Goal: Task Accomplishment & Management: Manage account settings

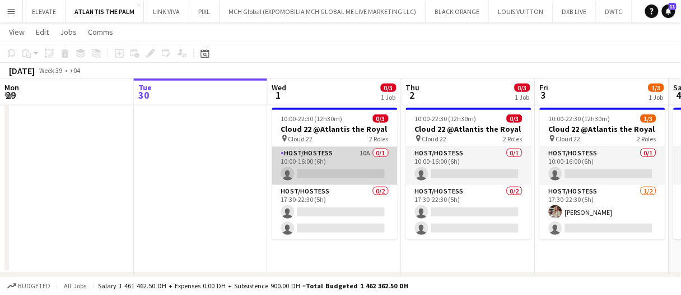
scroll to position [0, 267]
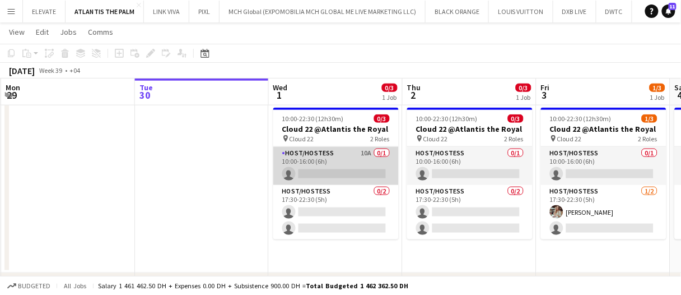
click at [321, 167] on app-card-role "Host/Hostess 10A 0/1 10:00-16:00 (6h) single-neutral-actions" at bounding box center [335, 166] width 125 height 38
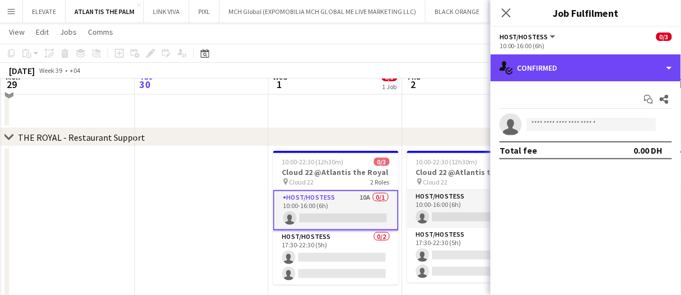
drag, startPoint x: 623, startPoint y: 68, endPoint x: 632, endPoint y: 176, distance: 107.9
click at [623, 69] on div "single-neutral-actions-check-2 Confirmed" at bounding box center [586, 67] width 190 height 27
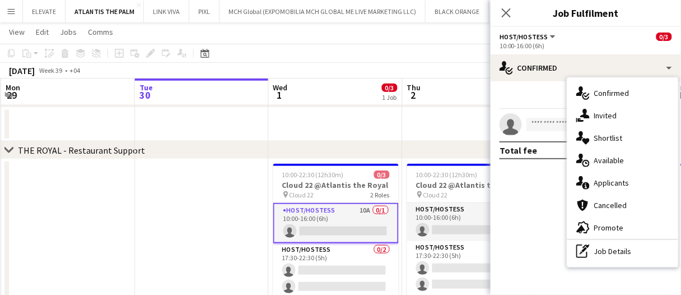
drag, startPoint x: 630, startPoint y: 186, endPoint x: 616, endPoint y: 183, distance: 14.4
click at [628, 184] on div "single-neutral-actions-information Applicants" at bounding box center [622, 182] width 111 height 22
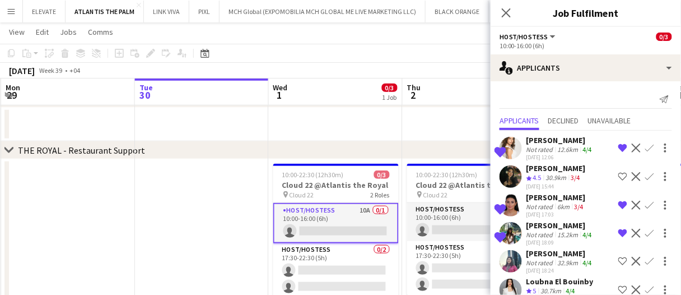
scroll to position [56, 0]
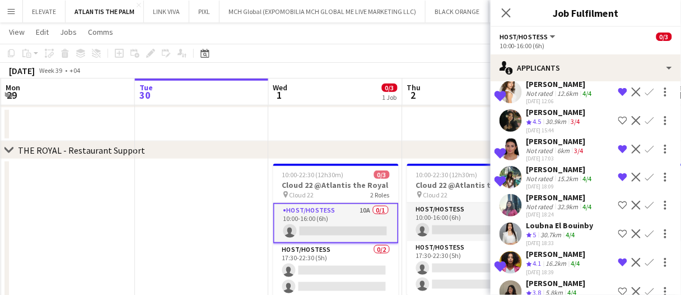
click at [557, 148] on div "6km" at bounding box center [564, 150] width 17 height 8
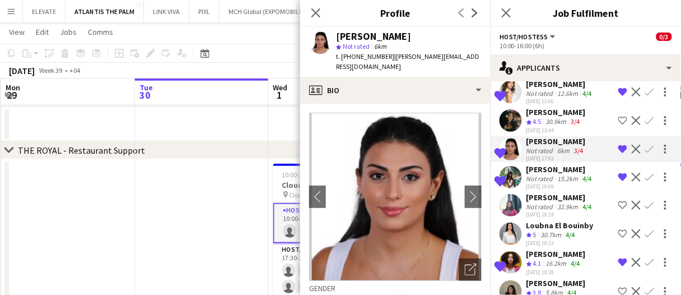
click at [553, 150] on div "Not rated" at bounding box center [540, 150] width 29 height 8
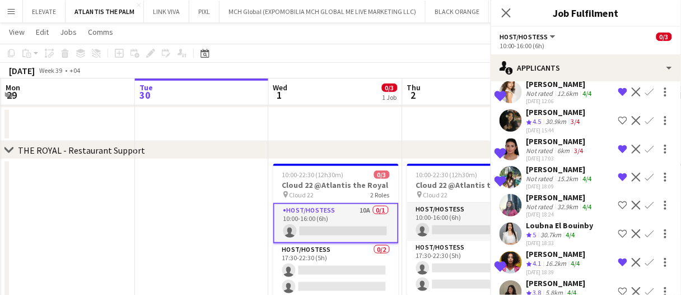
click at [549, 177] on div "Not rated" at bounding box center [540, 178] width 29 height 8
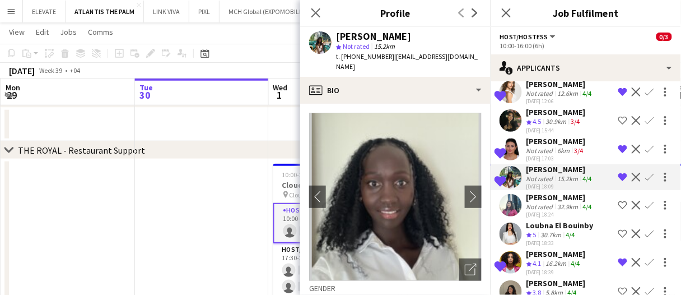
scroll to position [112, 0]
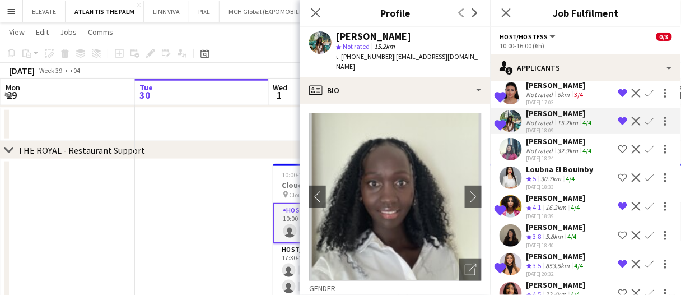
click at [556, 204] on div "16.2km" at bounding box center [556, 208] width 25 height 10
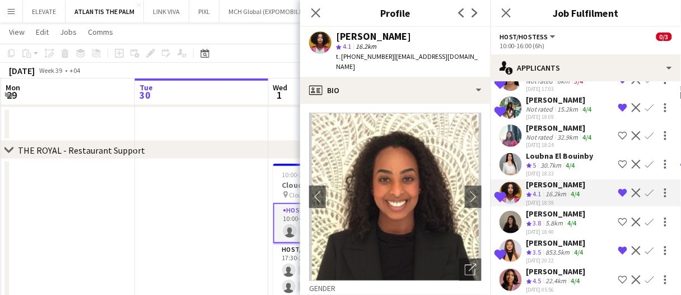
scroll to position [132, 0]
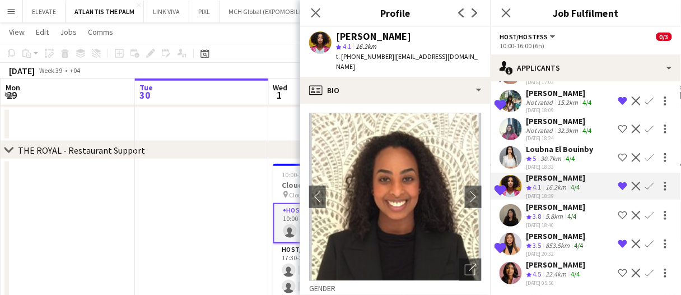
click at [558, 233] on div "[PERSON_NAME]" at bounding box center [555, 236] width 59 height 10
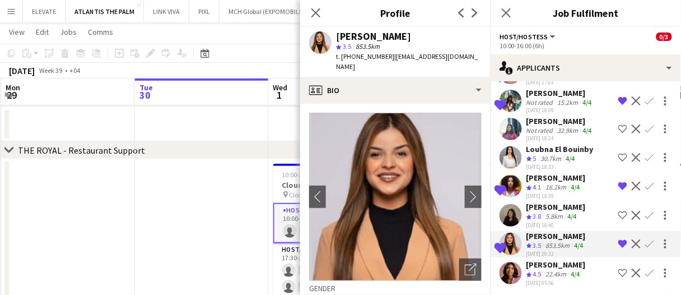
click at [574, 176] on div "[PERSON_NAME]" at bounding box center [555, 177] width 59 height 10
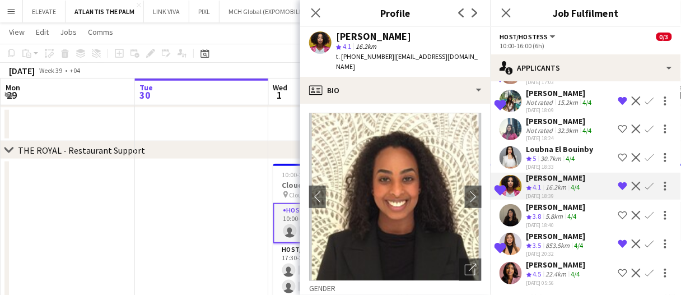
click at [558, 250] on div "[DATE] 20:32" at bounding box center [555, 253] width 59 height 7
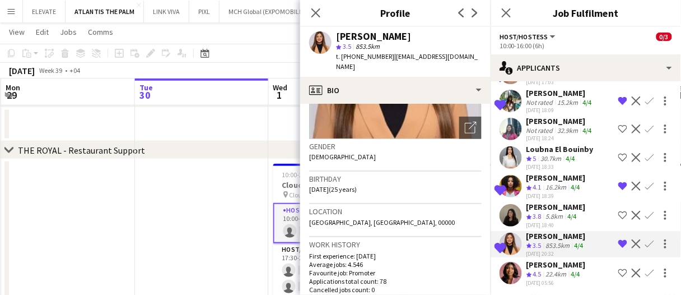
scroll to position [112, 0]
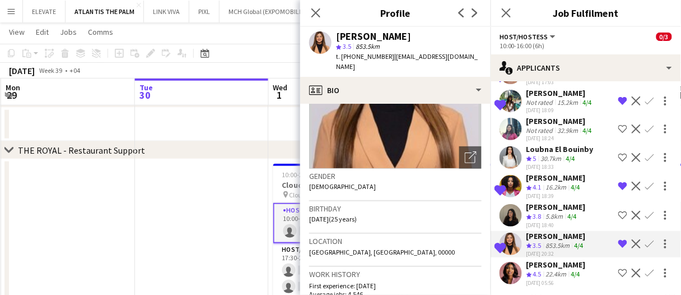
click at [572, 163] on div "[DATE] 18:33" at bounding box center [559, 166] width 67 height 7
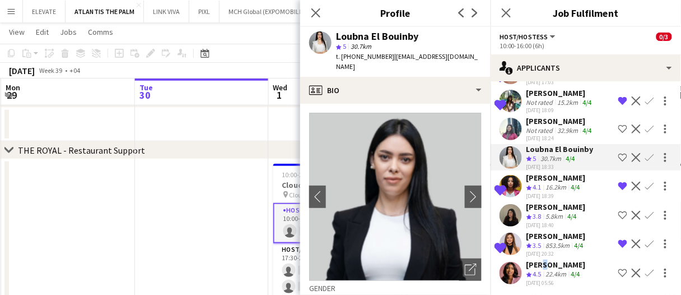
click at [539, 262] on div "[PERSON_NAME]" at bounding box center [555, 264] width 59 height 10
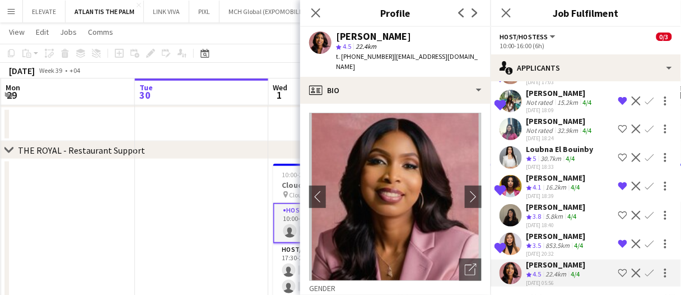
click at [568, 213] on div "4/4" at bounding box center [572, 217] width 13 height 10
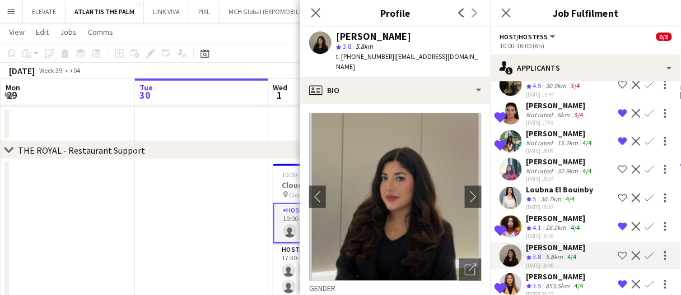
scroll to position [76, 0]
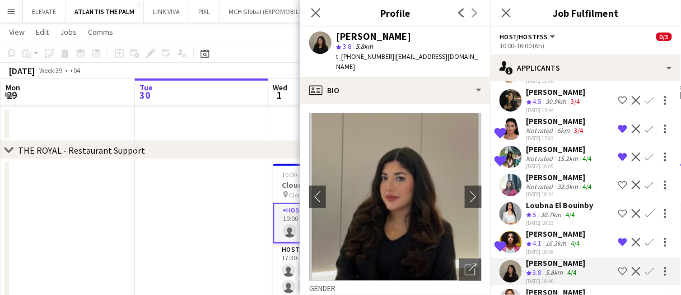
click at [551, 188] on div "Not rated" at bounding box center [540, 186] width 29 height 8
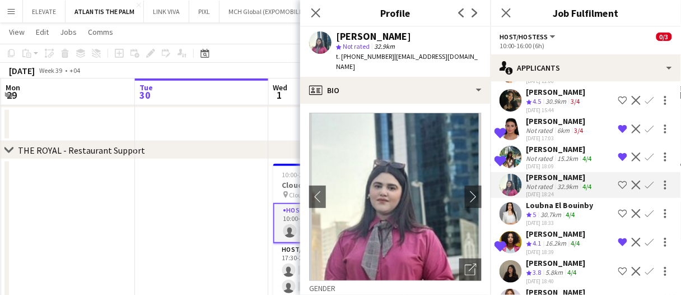
click at [547, 219] on div "[DATE] 18:33" at bounding box center [559, 222] width 67 height 7
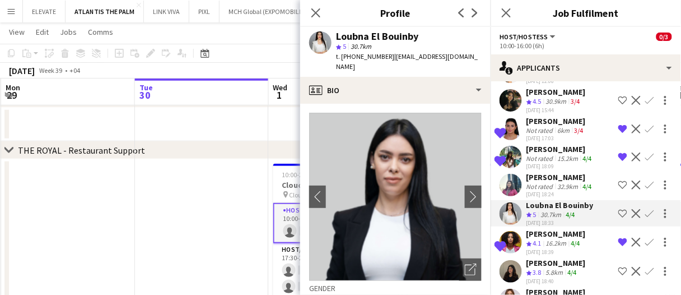
scroll to position [20, 0]
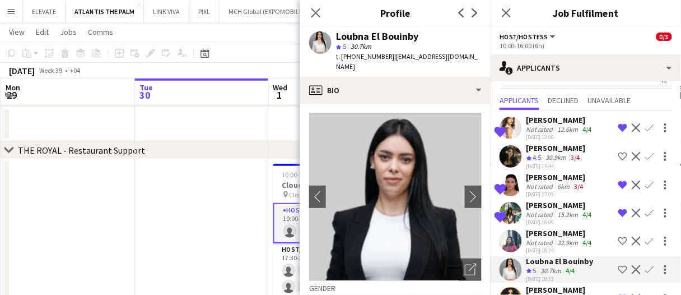
click at [554, 162] on div "[DATE] 15:44" at bounding box center [555, 165] width 59 height 7
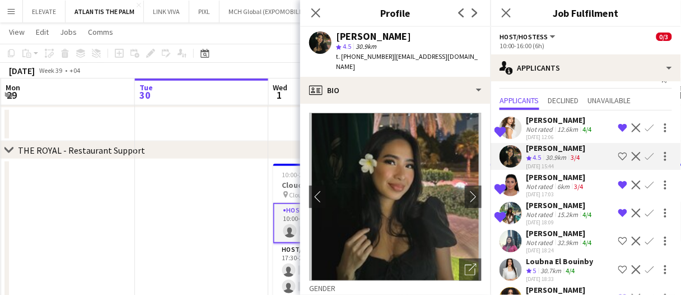
click at [544, 122] on div "[PERSON_NAME]" at bounding box center [560, 120] width 68 height 10
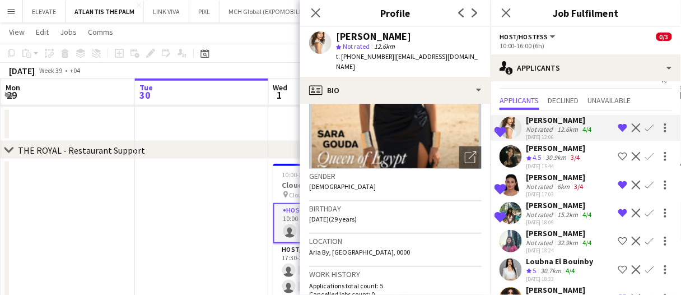
scroll to position [168, 0]
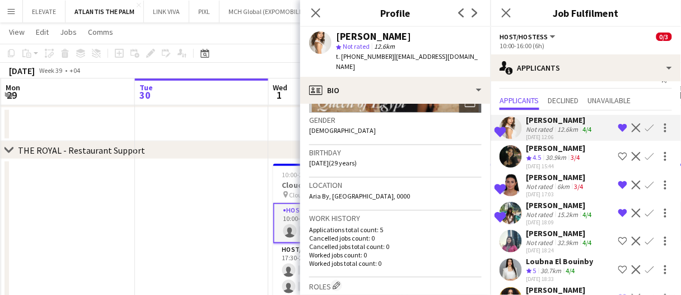
click at [169, 242] on app-date-cell at bounding box center [202, 244] width 134 height 170
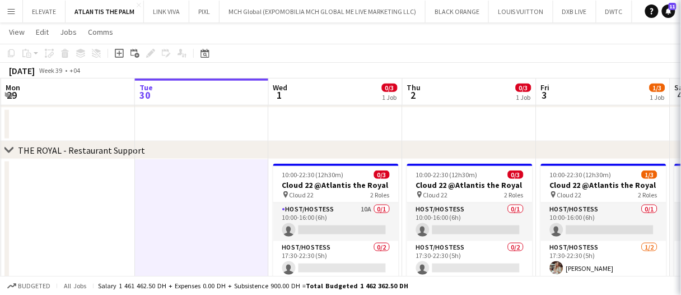
scroll to position [0, 0]
click at [235, 217] on app-date-cell at bounding box center [202, 244] width 134 height 170
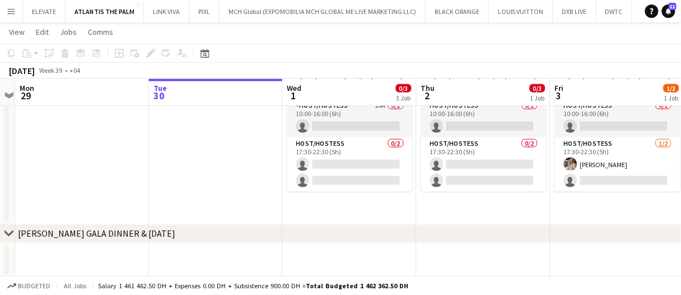
scroll to position [0, 252]
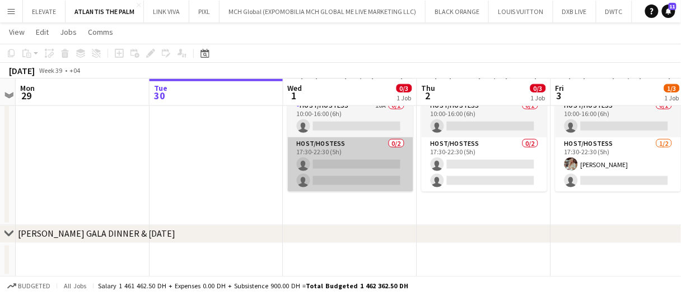
drag, startPoint x: 241, startPoint y: 180, endPoint x: 299, endPoint y: 172, distance: 57.7
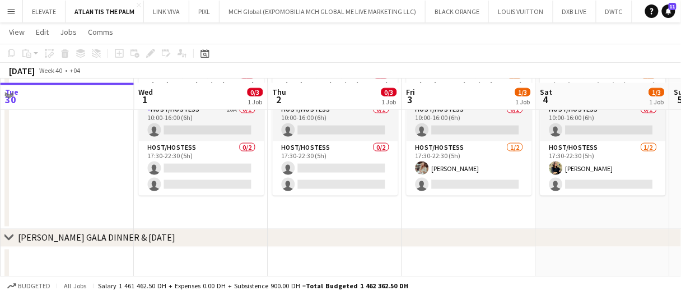
scroll to position [272, 0]
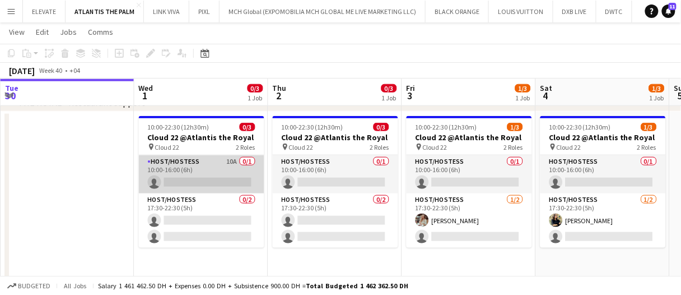
click at [219, 165] on app-card-role "Host/Hostess 10A 0/1 10:00-16:00 (6h) single-neutral-actions" at bounding box center [201, 174] width 125 height 38
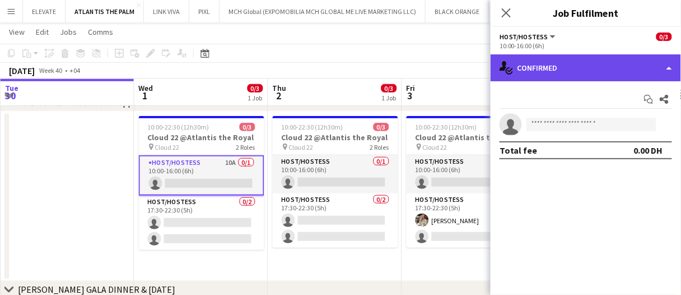
click at [559, 75] on div "single-neutral-actions-check-2 Confirmed" at bounding box center [586, 67] width 190 height 27
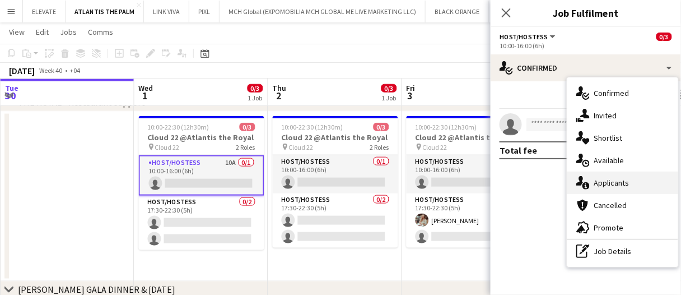
click at [617, 184] on span "Applicants" at bounding box center [611, 183] width 35 height 10
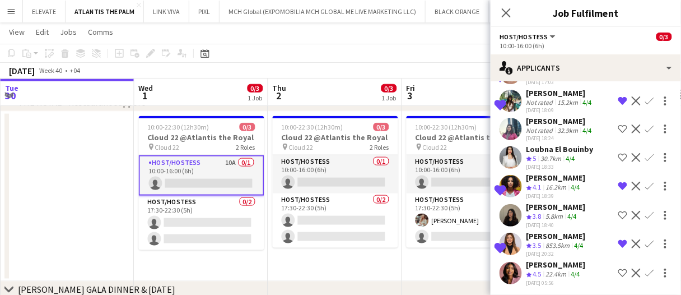
click at [114, 167] on app-date-cell at bounding box center [68, 196] width 134 height 170
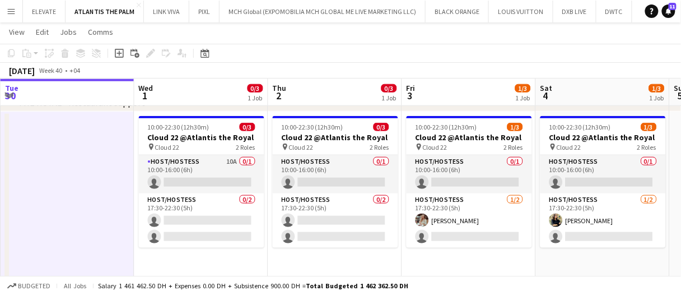
click at [114, 167] on app-date-cell at bounding box center [68, 196] width 134 height 170
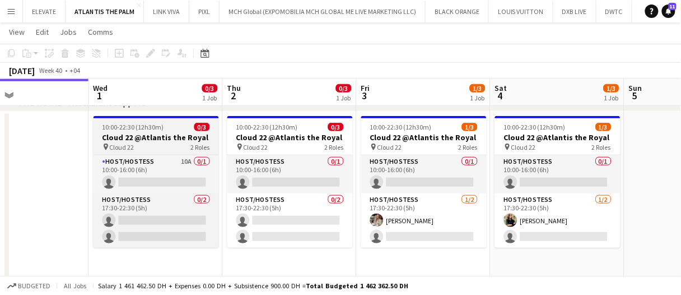
scroll to position [0, 455]
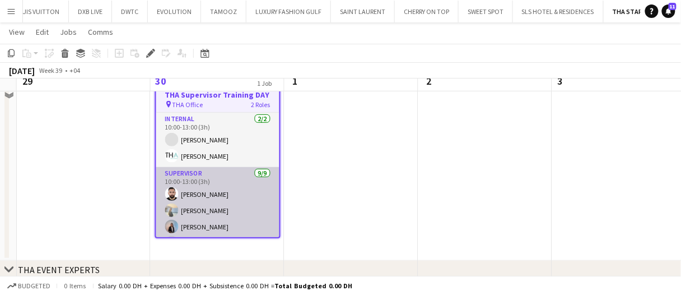
scroll to position [95, 0]
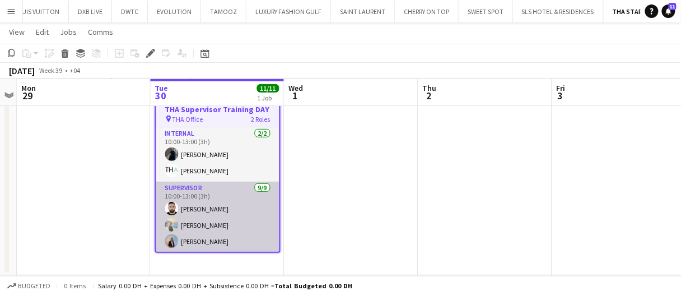
click at [241, 223] on app-card-role "Supervisor 9/9 10:00-13:00 (3h) Moustafa Hamada Daria Burdiuk Marina Paez Moeme…" at bounding box center [217, 265] width 123 height 168
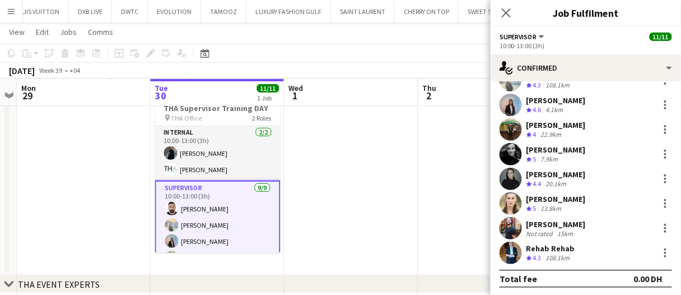
scroll to position [70, 0]
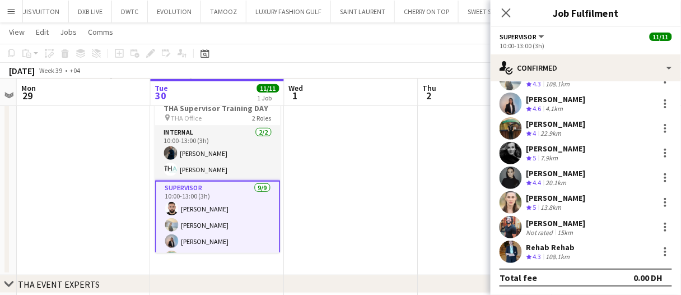
click at [586, 249] on div "Rehab Rehab Crew rating 4.3 108.1km" at bounding box center [586, 251] width 190 height 22
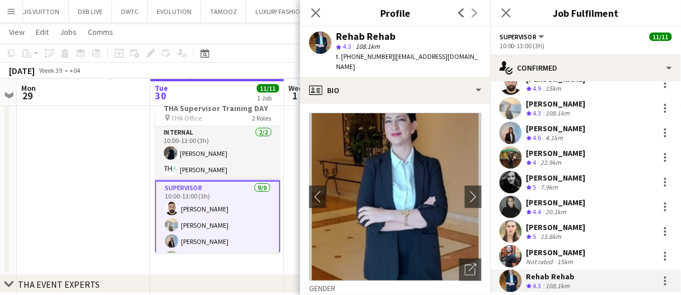
scroll to position [56, 0]
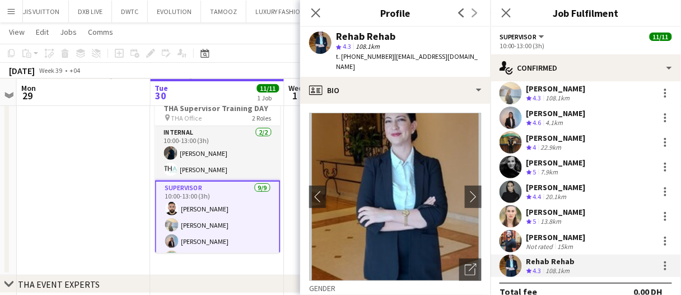
click at [563, 232] on div "Sultan Orri" at bounding box center [555, 237] width 59 height 10
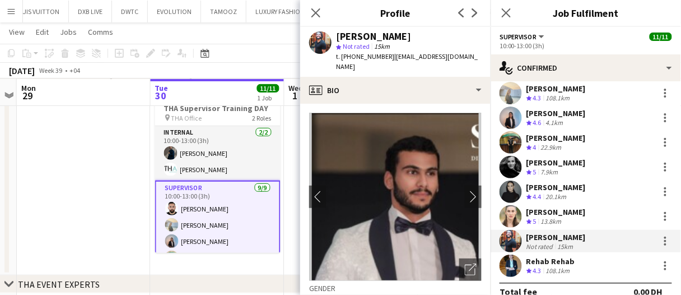
click at [595, 259] on div "Rehab Rehab Crew rating 4.3 108.1km" at bounding box center [586, 265] width 190 height 22
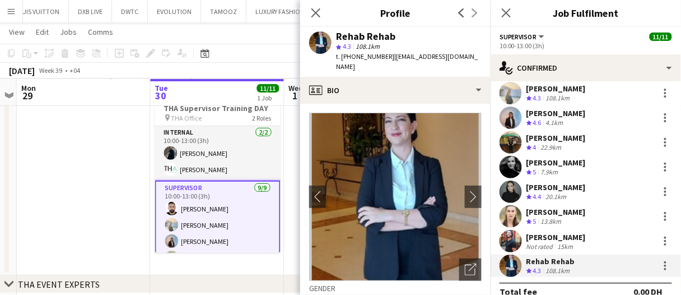
click at [581, 218] on div "Amanda Neme Crew rating 5 13.8km" at bounding box center [586, 216] width 190 height 22
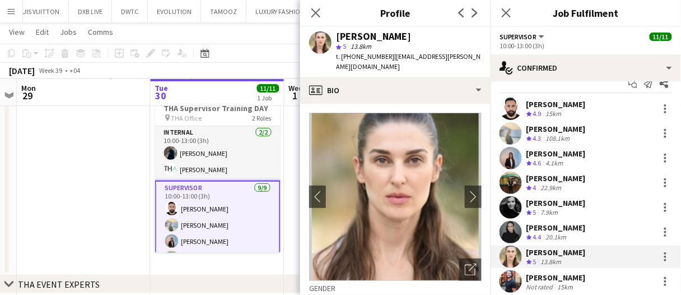
scroll to position [0, 0]
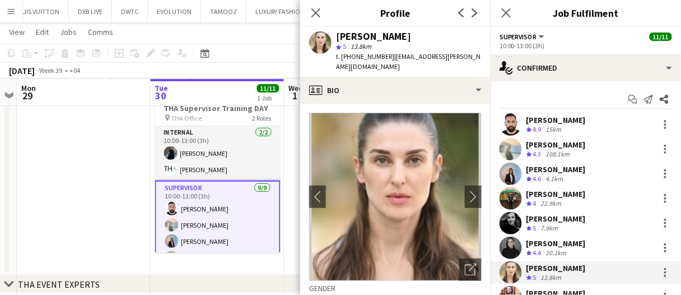
click at [549, 216] on div "Barbara Szep" at bounding box center [555, 218] width 59 height 10
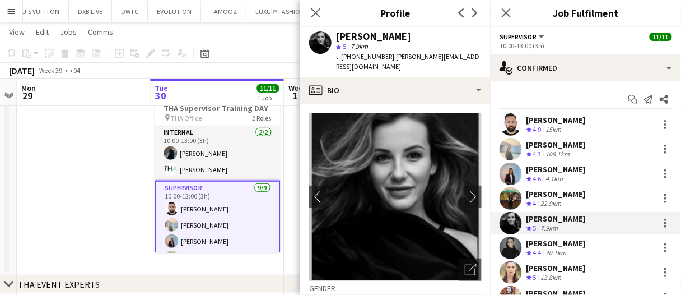
click at [550, 195] on div "Moemen Ahmed" at bounding box center [555, 194] width 59 height 10
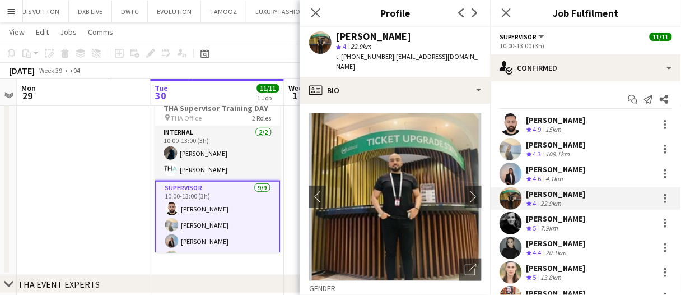
click at [570, 133] on div "Crew rating 4.9 15km" at bounding box center [555, 130] width 59 height 10
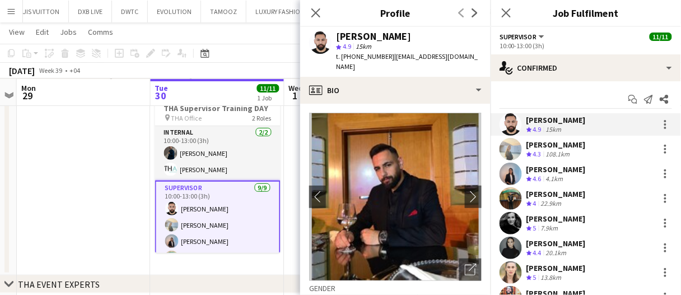
click at [549, 170] on div "Marina Paez" at bounding box center [555, 169] width 59 height 10
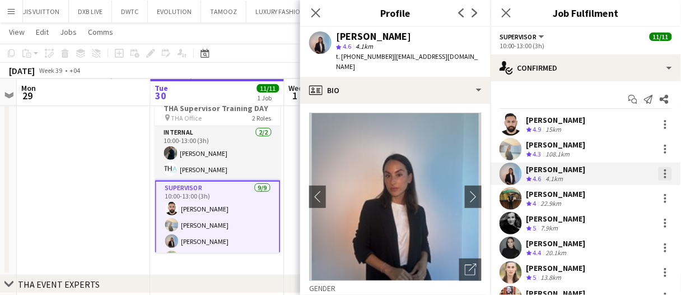
click at [664, 174] on div at bounding box center [665, 173] width 2 height 2
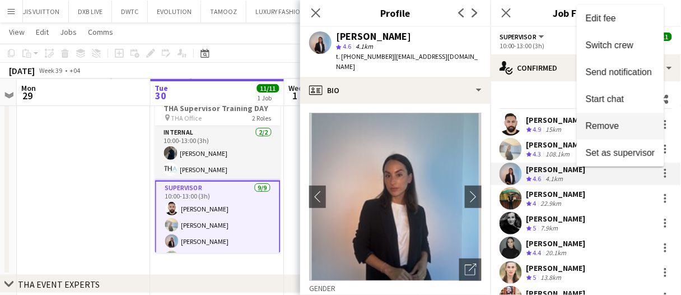
click at [618, 127] on span "Remove" at bounding box center [603, 126] width 34 height 10
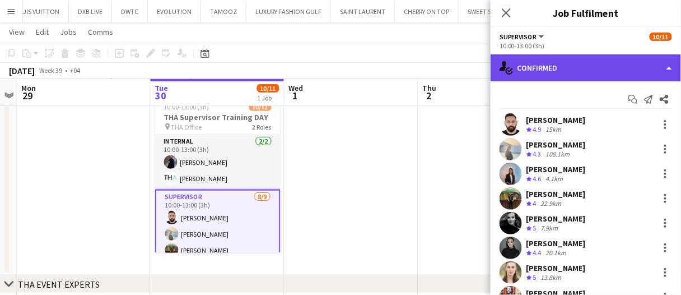
click at [577, 63] on div "single-neutral-actions-check-2 Confirmed" at bounding box center [586, 67] width 190 height 27
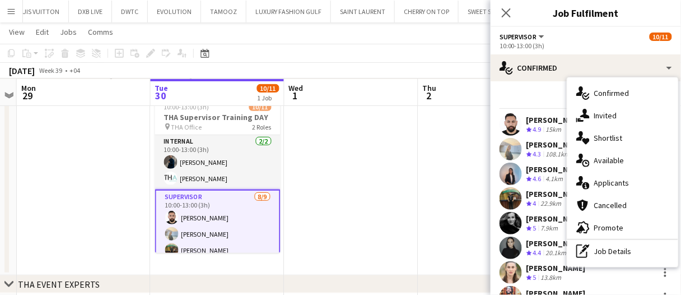
click at [606, 243] on div "pen-write Job Details" at bounding box center [622, 251] width 111 height 22
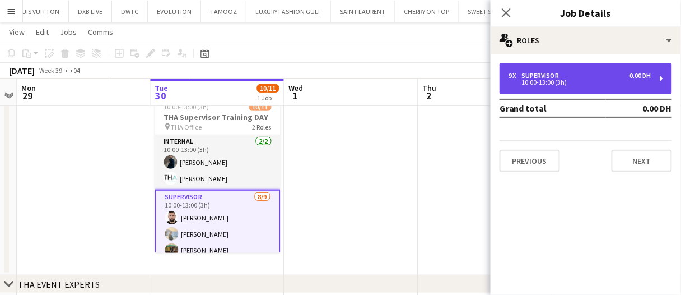
click at [594, 74] on div "9 x Supervisor 0.00 DH" at bounding box center [580, 76] width 143 height 8
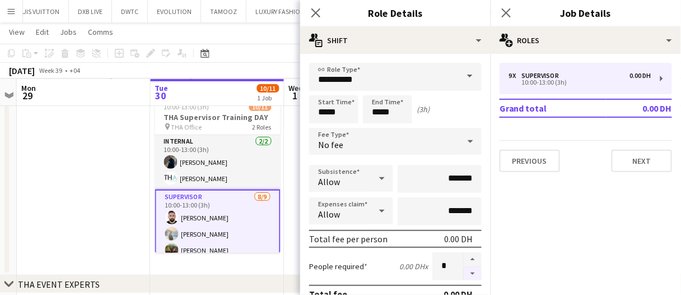
click at [466, 268] on button "button" at bounding box center [473, 274] width 18 height 14
type input "*"
click at [122, 199] on app-date-cell at bounding box center [84, 178] width 134 height 193
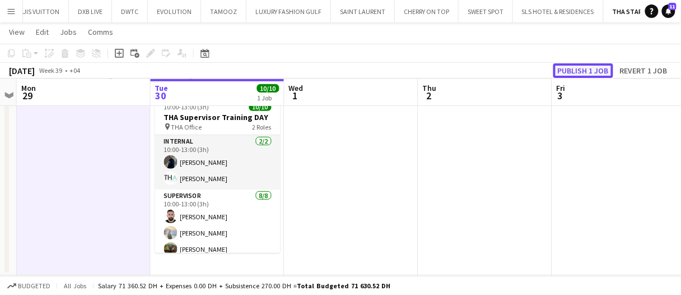
click at [598, 68] on button "Publish 1 job" at bounding box center [583, 70] width 60 height 15
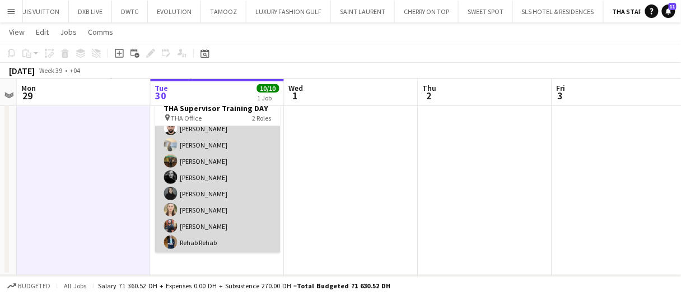
click at [245, 224] on app-card-role "Supervisor 8/8 10:00-13:00 (3h) Moustafa Hamada Daria Burdiuk Moemen Ahmed Barb…" at bounding box center [217, 177] width 125 height 152
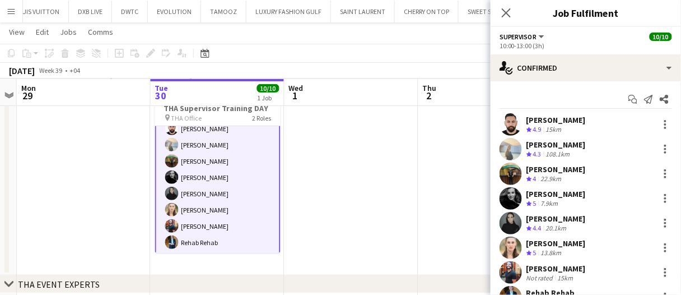
scroll to position [45, 0]
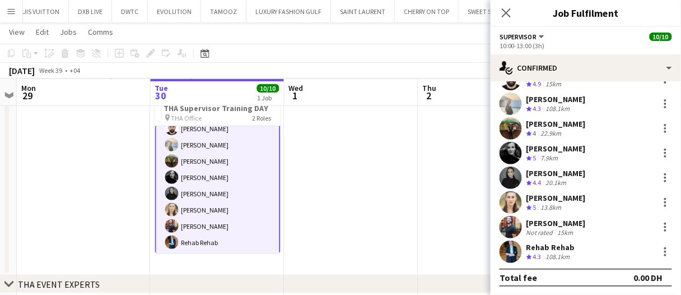
click at [553, 223] on div "Sultan Orri" at bounding box center [555, 223] width 59 height 10
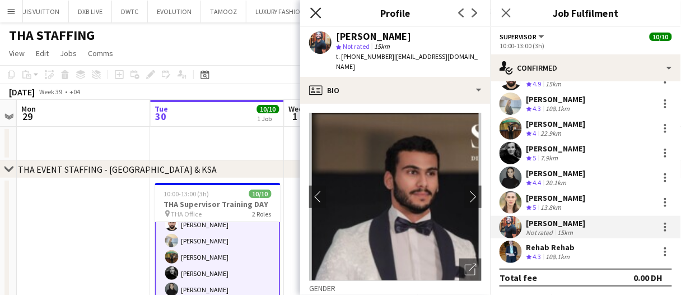
click at [320, 16] on icon at bounding box center [315, 12] width 11 height 11
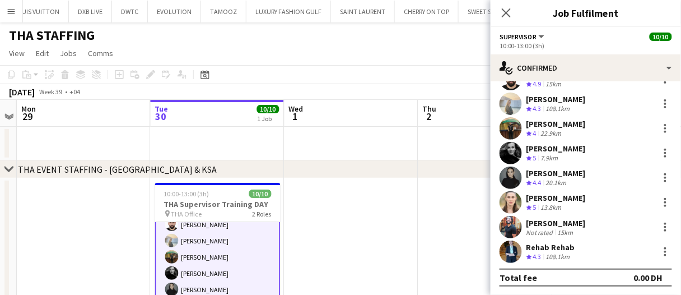
click at [353, 142] on app-date-cell at bounding box center [352, 144] width 134 height 34
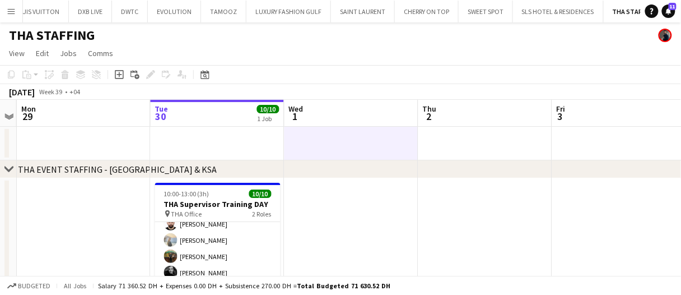
scroll to position [79, 0]
click at [353, 142] on app-date-cell at bounding box center [352, 144] width 134 height 34
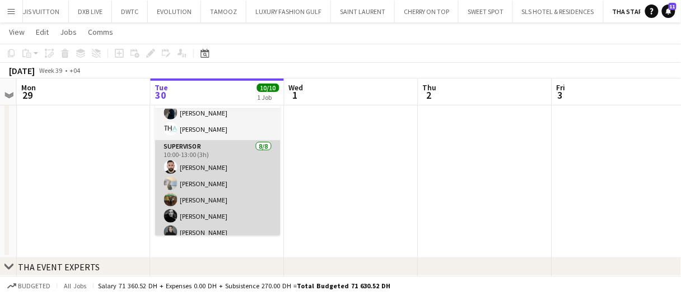
scroll to position [0, 0]
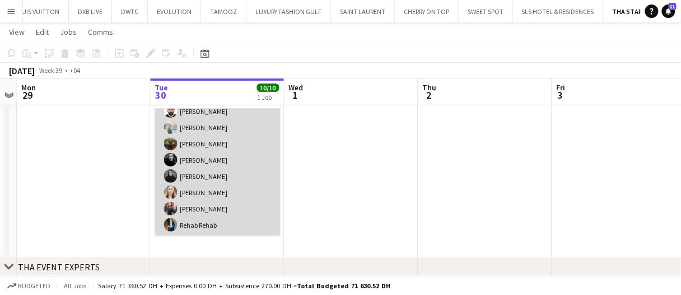
click at [225, 197] on app-card-role "Supervisor 8/8 10:00-13:00 (3h) Moustafa Hamada Daria Burdiuk Moemen Ahmed Barb…" at bounding box center [217, 160] width 125 height 152
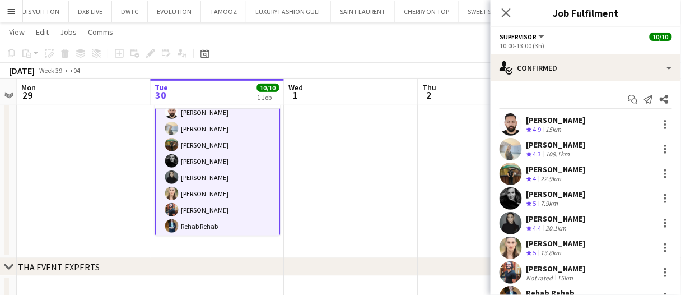
scroll to position [80, 0]
click at [538, 226] on span "4.4" at bounding box center [537, 227] width 8 height 8
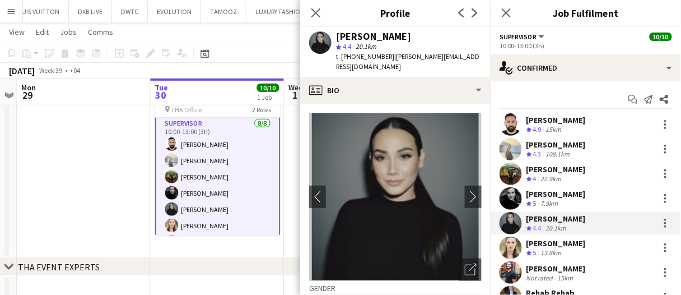
scroll to position [34, 0]
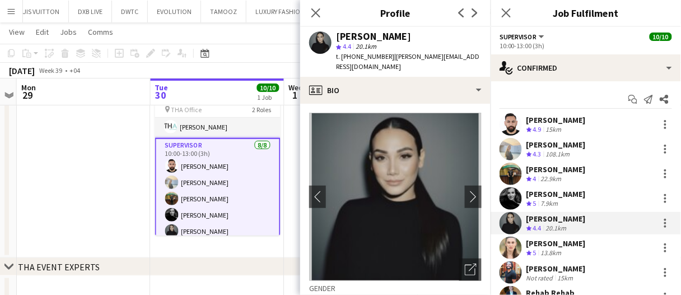
click at [92, 189] on app-date-cell at bounding box center [84, 161] width 134 height 193
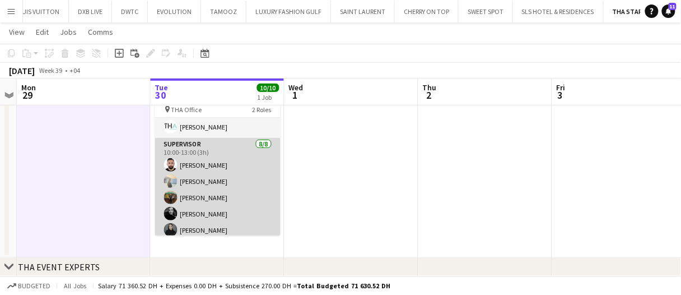
click at [228, 188] on app-card-role "Supervisor 8/8 10:00-13:00 (3h) Moustafa Hamada Daria Burdiuk Moemen Ahmed Barb…" at bounding box center [217, 214] width 125 height 152
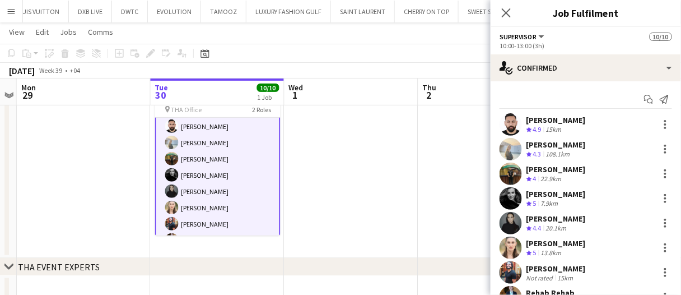
scroll to position [90, 0]
click at [570, 278] on div "15km" at bounding box center [566, 277] width 20 height 8
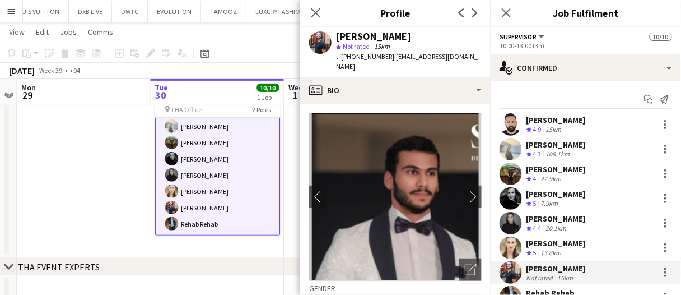
scroll to position [224, 0]
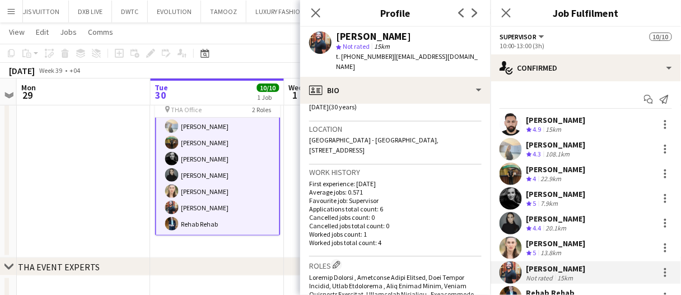
click at [46, 224] on app-date-cell at bounding box center [84, 161] width 134 height 193
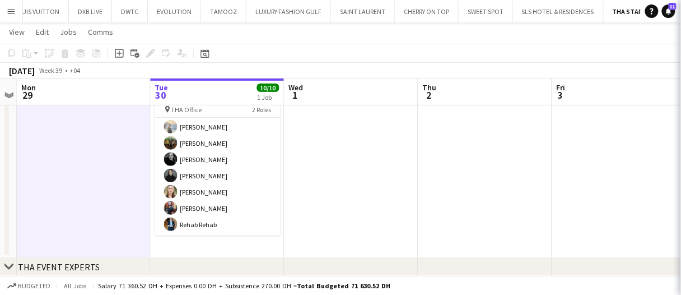
scroll to position [88, 0]
drag, startPoint x: 80, startPoint y: 179, endPoint x: 77, endPoint y: 96, distance: 83.0
click at [80, 179] on app-date-cell at bounding box center [84, 161] width 134 height 193
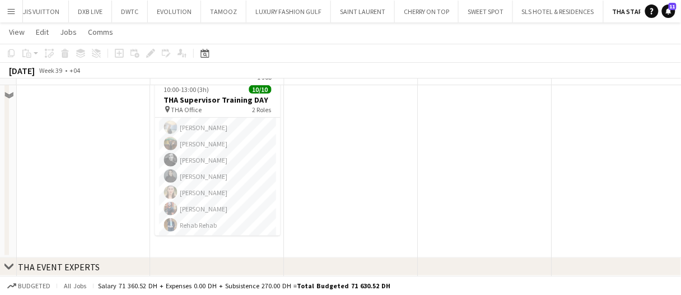
scroll to position [0, 0]
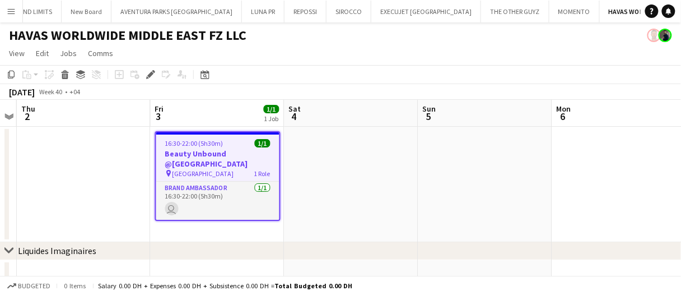
scroll to position [0, 1153]
click at [377, 201] on app-date-cell at bounding box center [352, 184] width 134 height 115
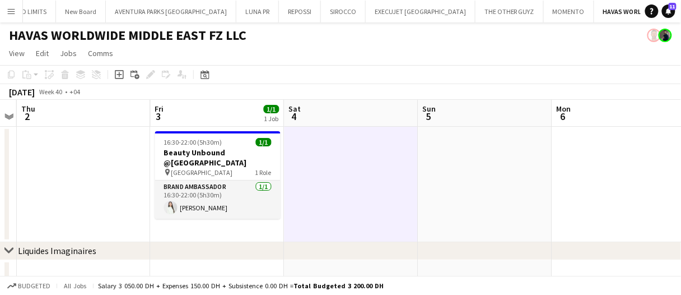
click at [376, 201] on app-date-cell at bounding box center [352, 184] width 134 height 115
